Goal: Task Accomplishment & Management: Manage account settings

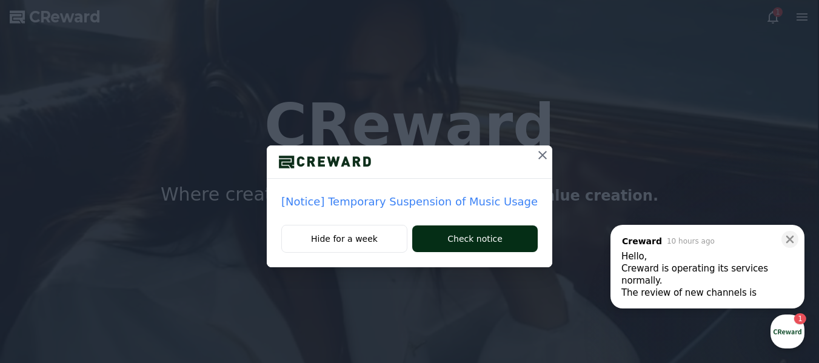
click at [461, 236] on button "Check notice" at bounding box center [474, 238] width 125 height 27
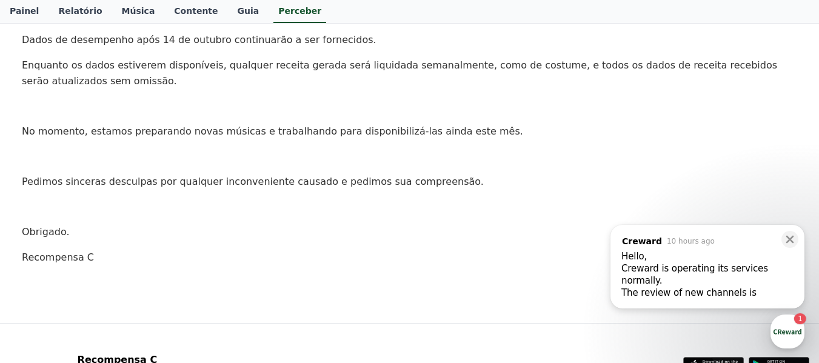
scroll to position [364, 0]
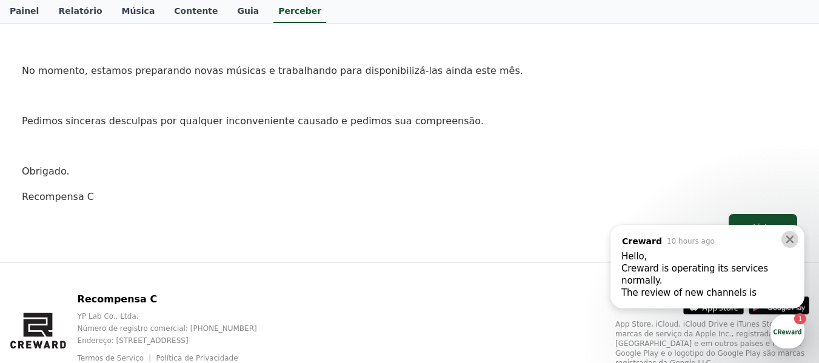
click at [786, 241] on icon at bounding box center [790, 239] width 12 height 12
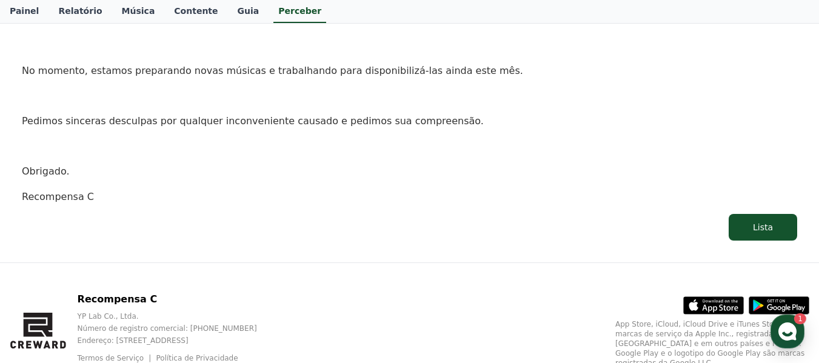
click at [786, 241] on icon at bounding box center [790, 239] width 12 height 12
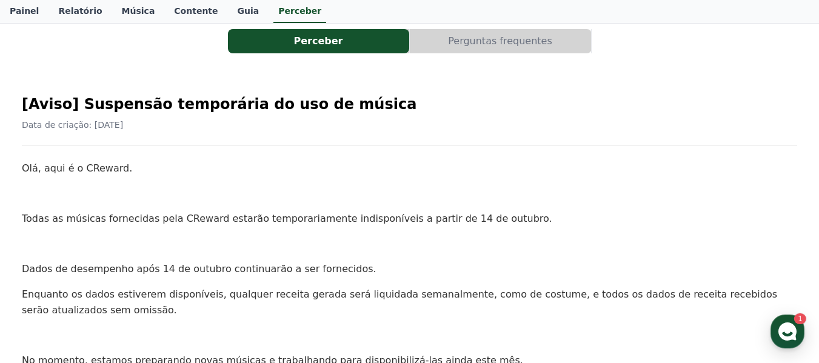
scroll to position [61, 0]
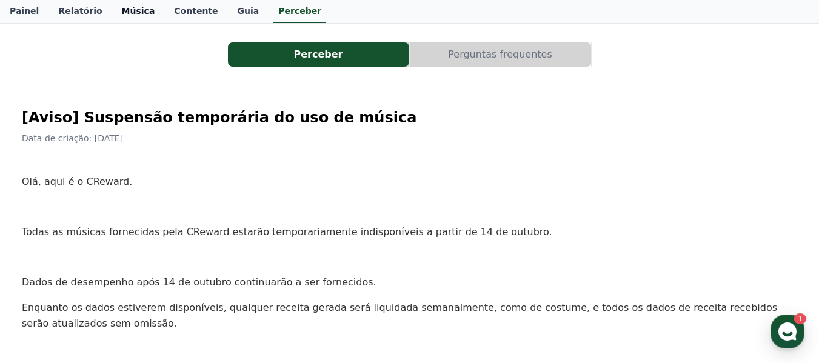
click at [122, 14] on font "Música" at bounding box center [138, 11] width 33 height 10
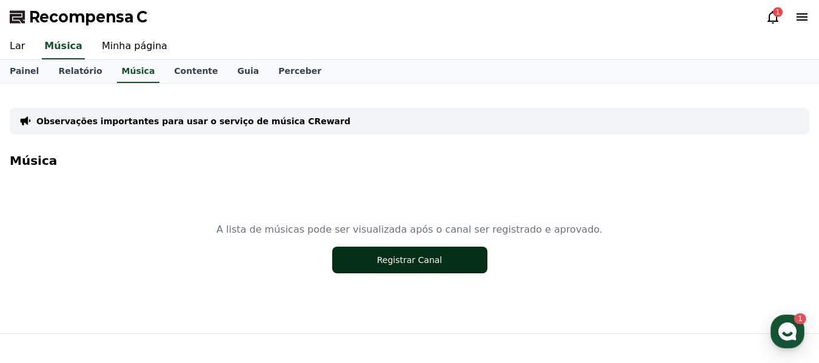
click at [447, 261] on button "Registrar Canal" at bounding box center [409, 260] width 155 height 27
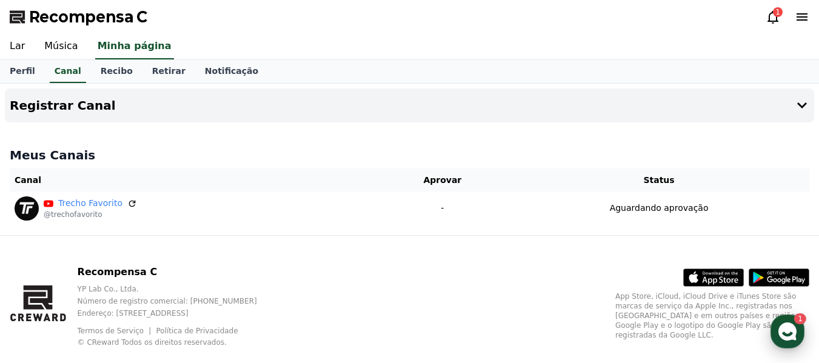
click at [798, 328] on div "button" at bounding box center [787, 332] width 34 height 34
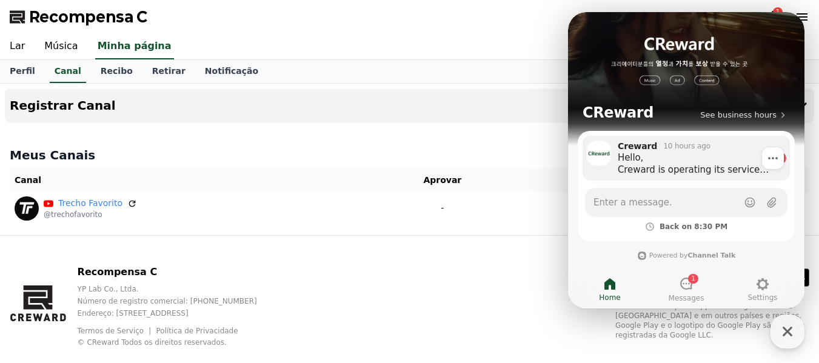
click at [698, 157] on div "Hello, Creward is operating its services normally. The review of new channels i…" at bounding box center [694, 164] width 152 height 24
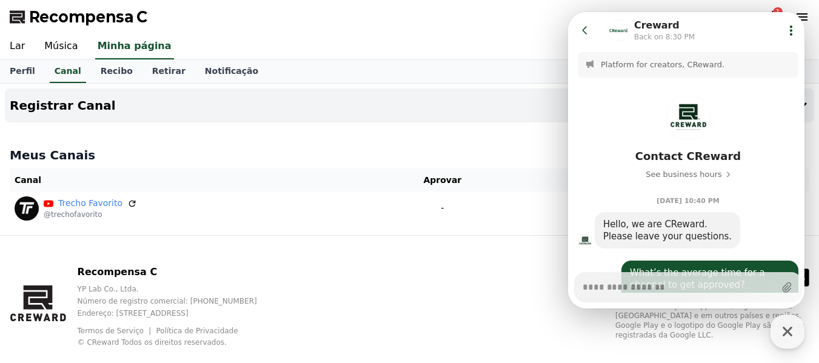
scroll to position [536, 0]
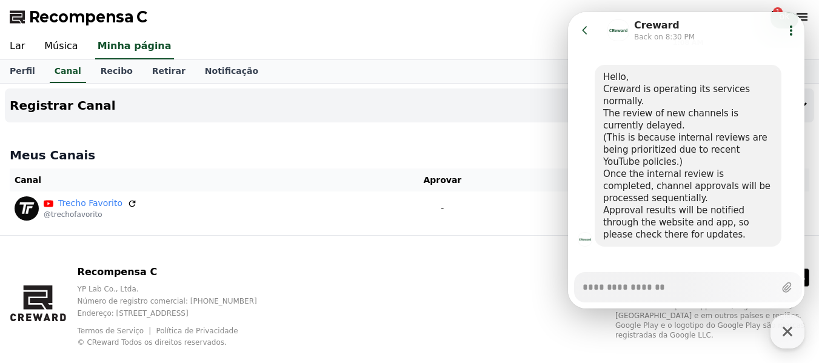
click at [528, 41] on div "Lar Música Minha página" at bounding box center [409, 46] width 819 height 25
click at [784, 330] on icon "button" at bounding box center [787, 332] width 22 height 22
type textarea "*"
